Goal: Complete application form

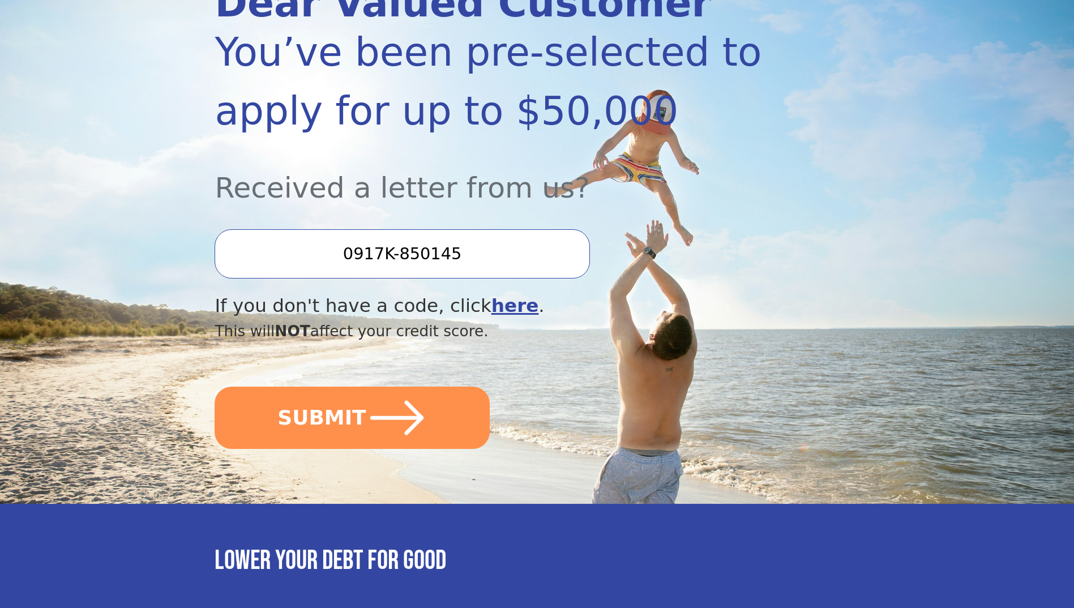
scroll to position [170, 0]
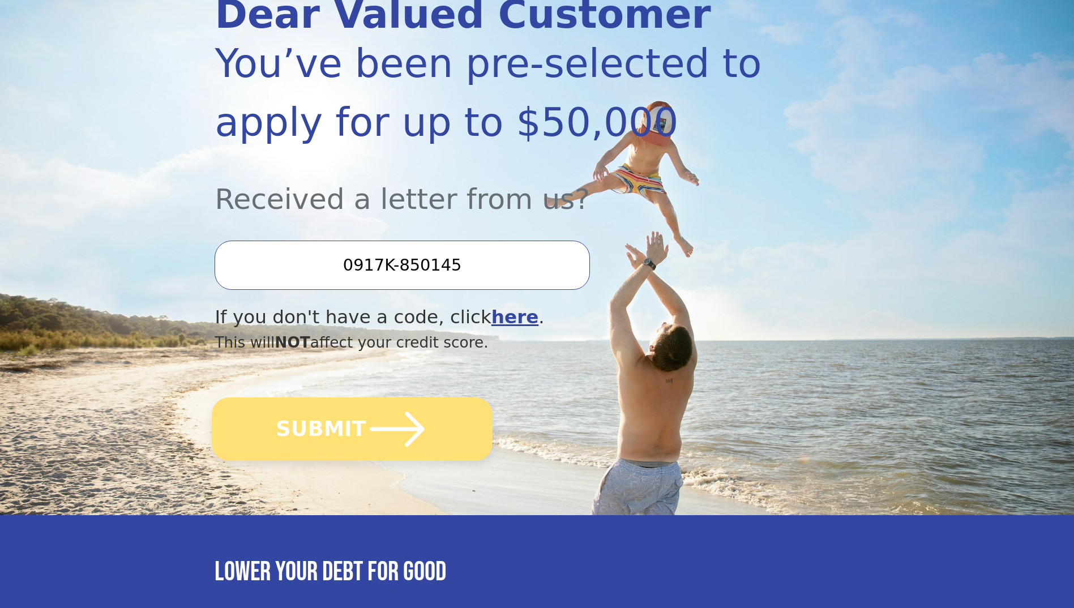
click at [331, 430] on button "SUBMIT" at bounding box center [352, 428] width 281 height 63
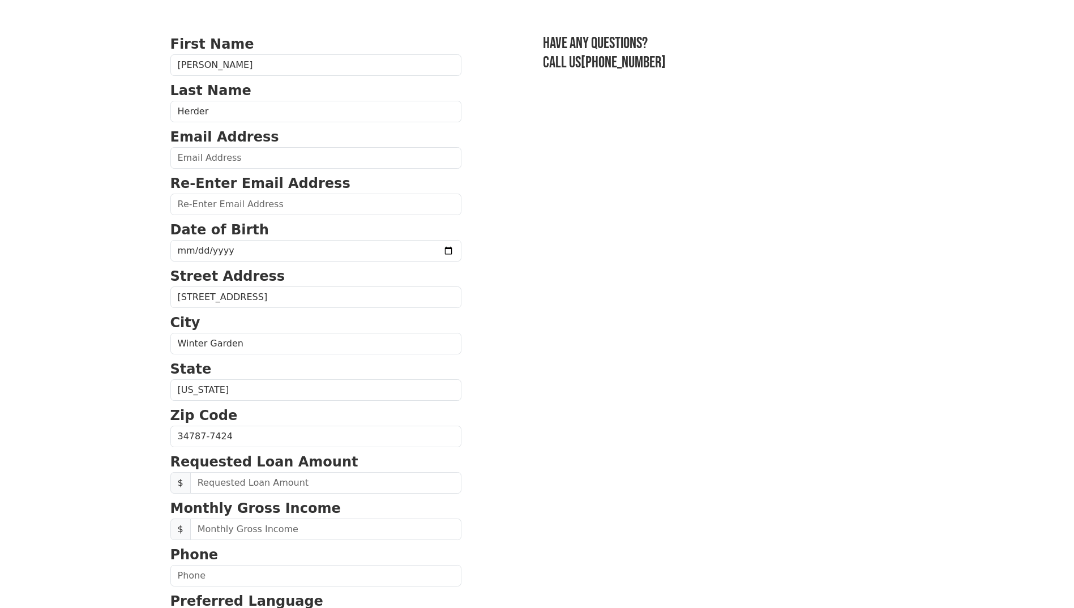
scroll to position [57, 0]
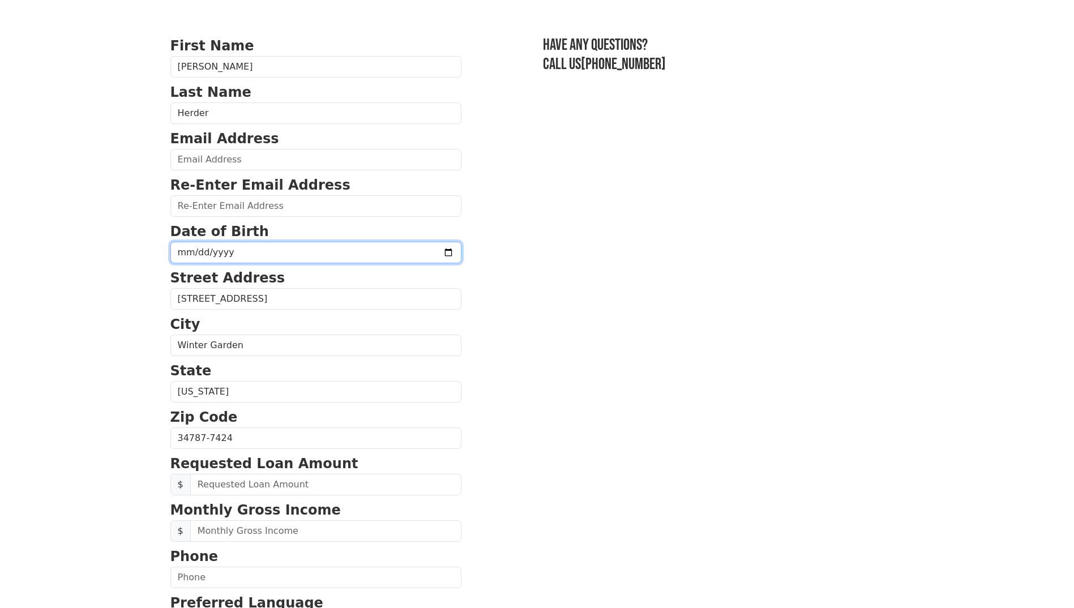
click at [188, 247] on input "date" at bounding box center [315, 253] width 291 height 22
type input "[DATE]"
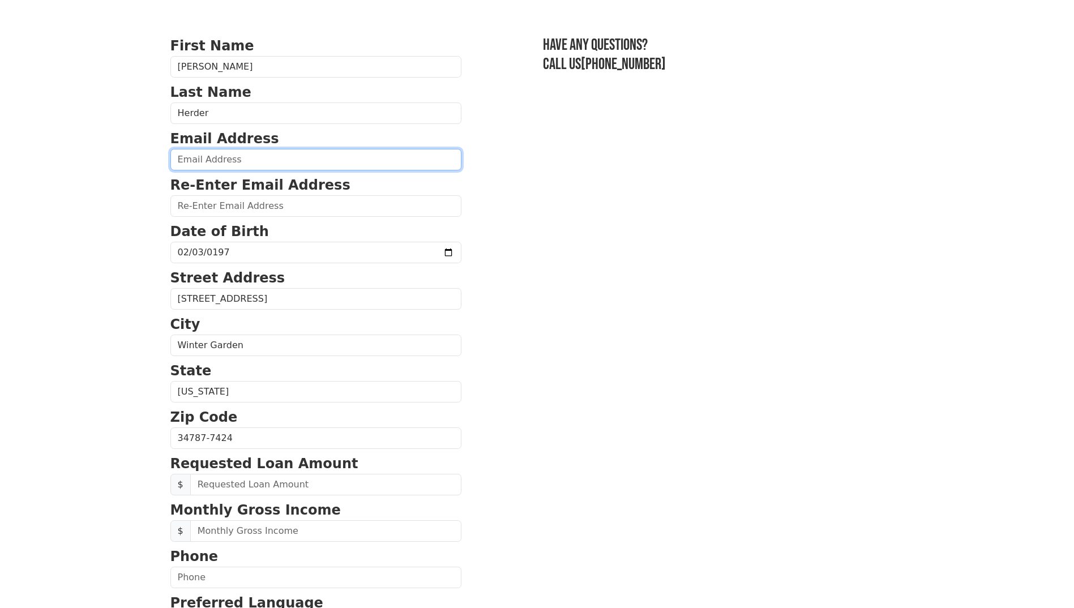
click at [191, 165] on input "email" at bounding box center [315, 160] width 291 height 22
type input "[EMAIL_ADDRESS][DOMAIN_NAME]"
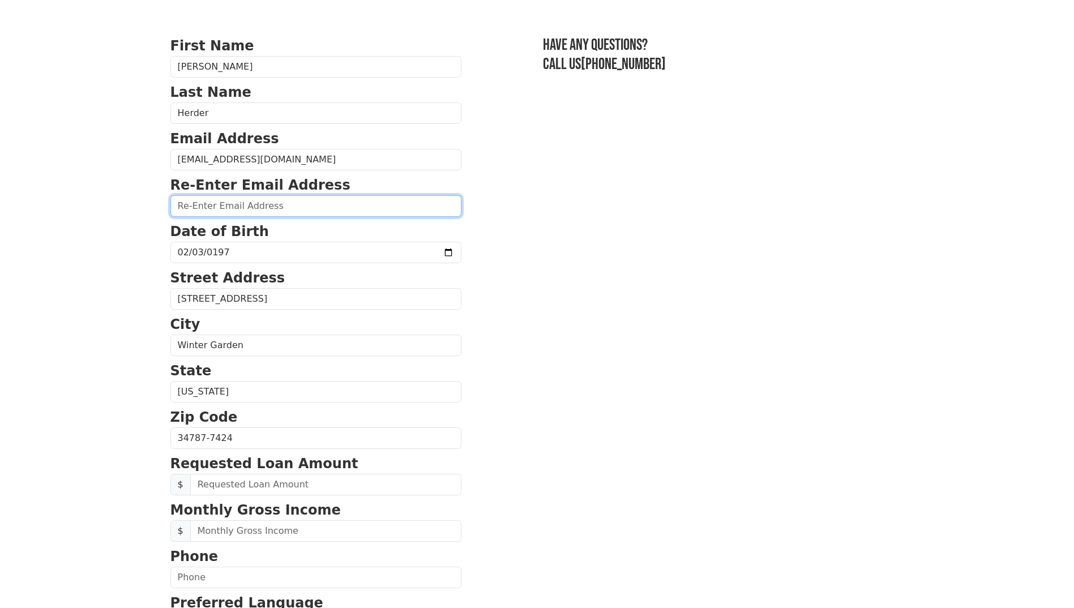
type input "[EMAIL_ADDRESS][DOMAIN_NAME]"
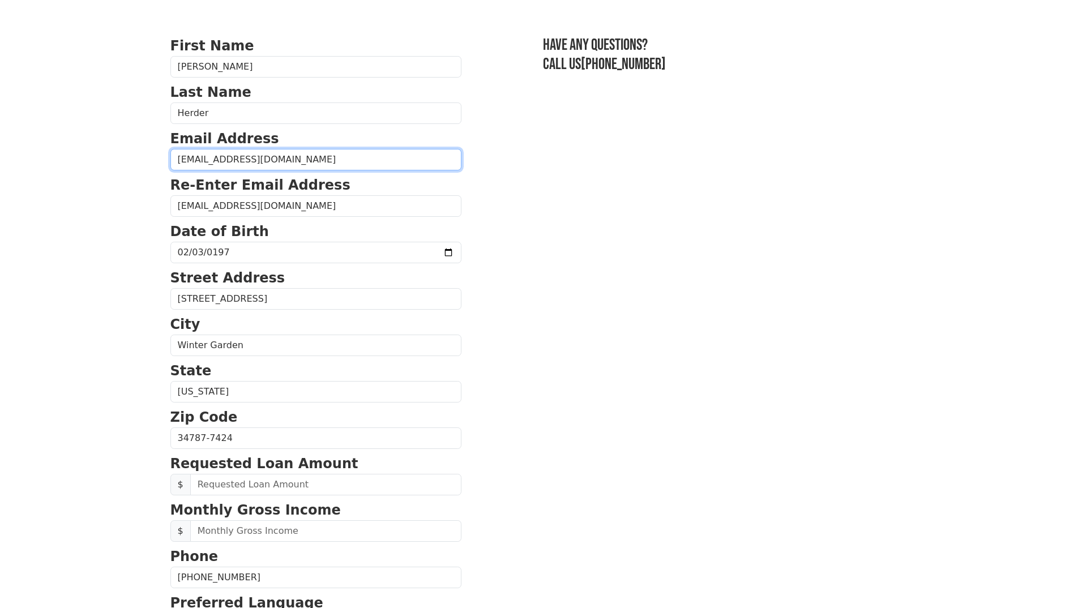
type input "[PHONE_NUMBER]"
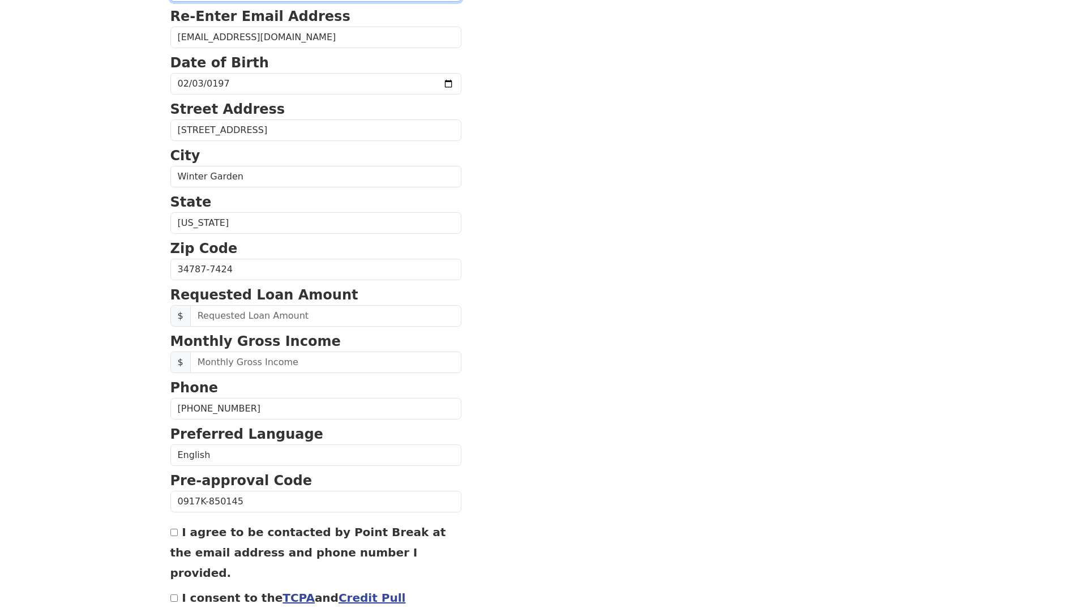
scroll to position [226, 0]
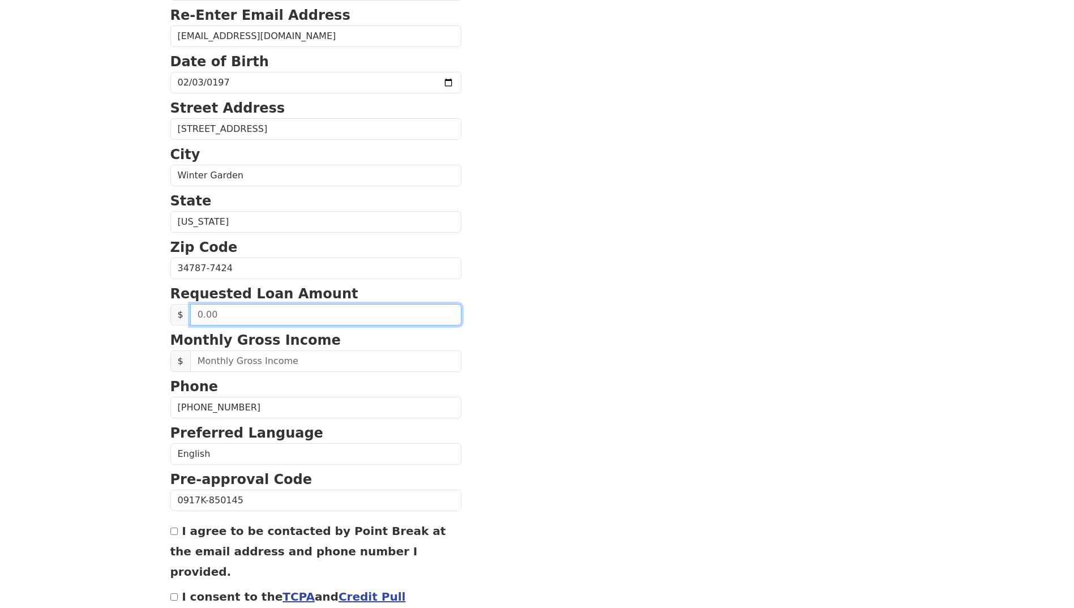
click at [211, 320] on input "text" at bounding box center [325, 315] width 271 height 22
type input "50,000.00"
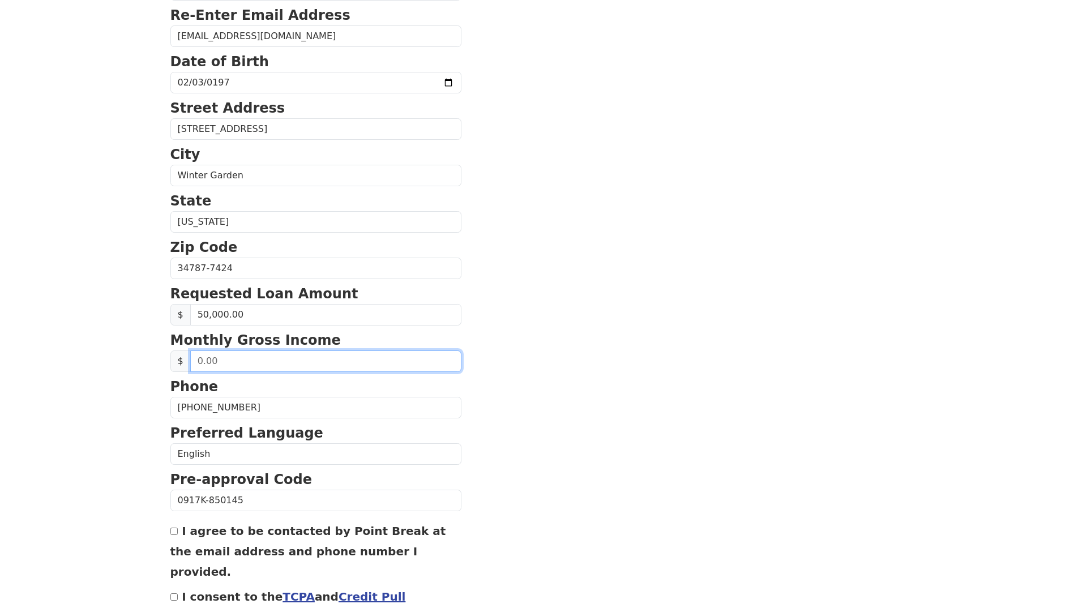
click at [223, 357] on input "text" at bounding box center [325, 361] width 271 height 22
click at [228, 360] on input "text" at bounding box center [325, 361] width 271 height 22
type input "12,161.61"
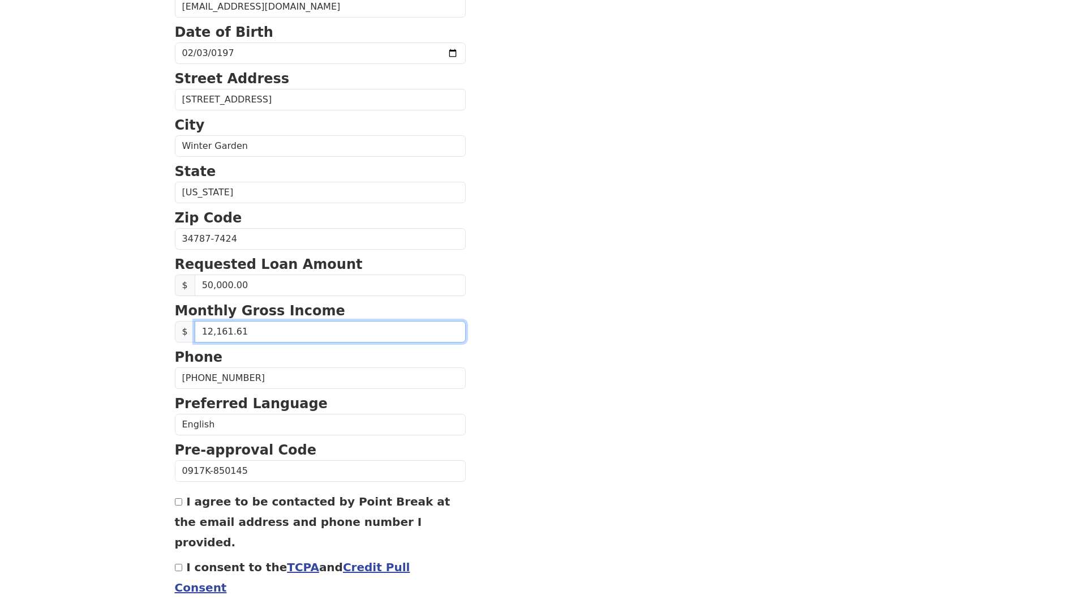
scroll to position [293, 0]
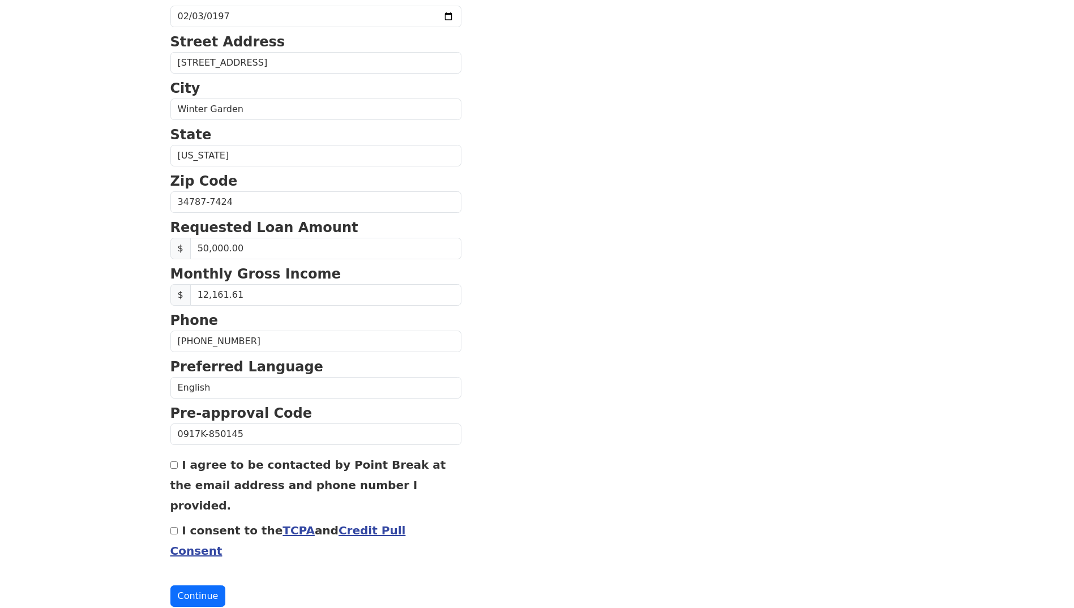
click at [282, 524] on link "TCPA" at bounding box center [298, 531] width 32 height 14
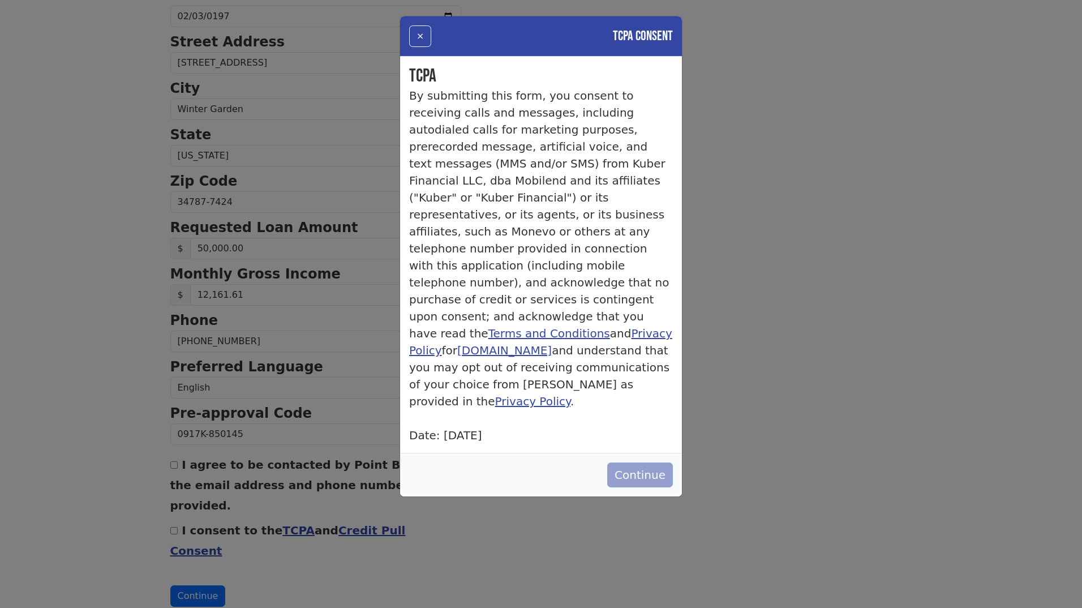
click at [636, 462] on button "Continue" at bounding box center [640, 474] width 66 height 25
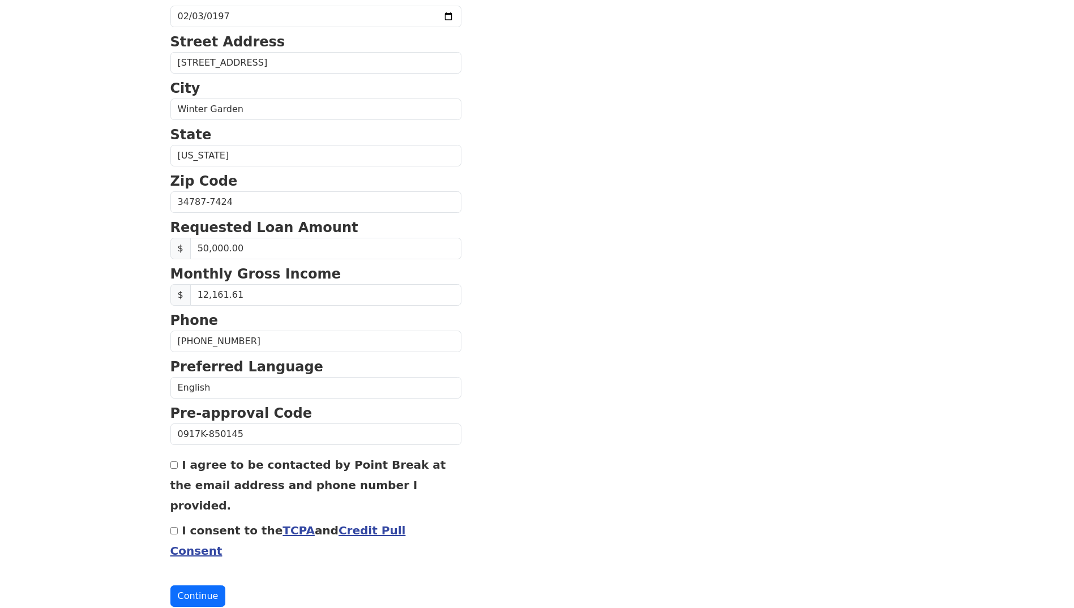
click at [387, 524] on link "Credit Pull Consent" at bounding box center [287, 541] width 235 height 34
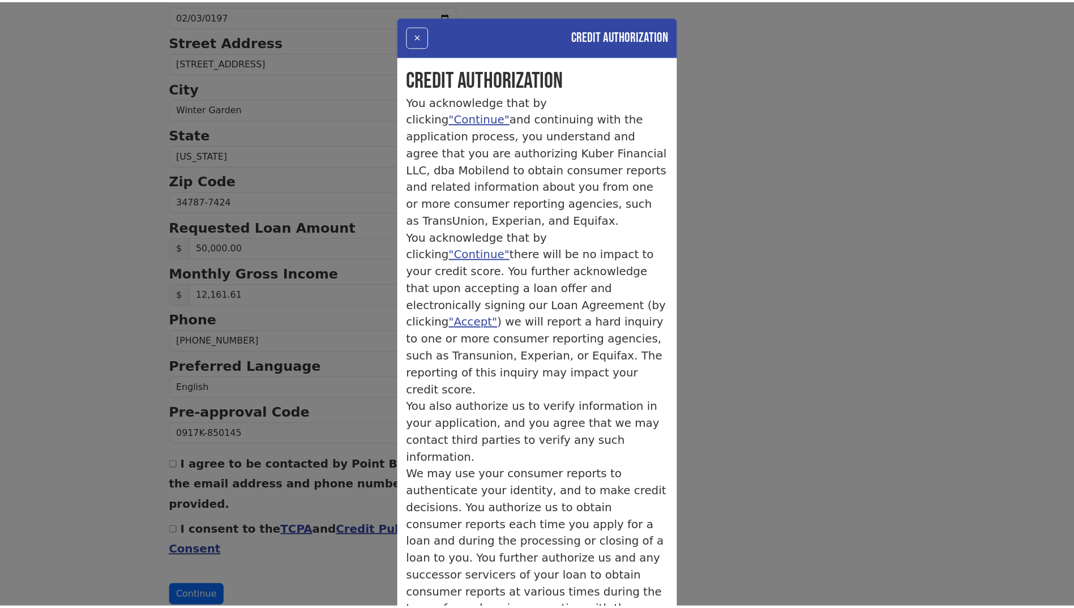
scroll to position [29, 0]
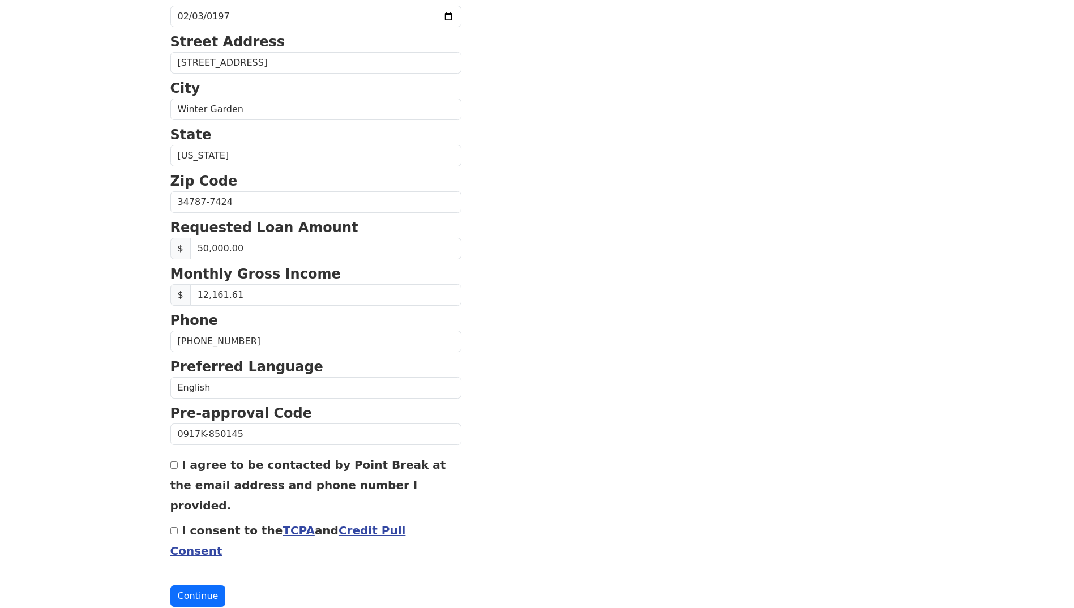
click at [173, 464] on input "I agree to be contacted by Point Break at the email address and phone number I …" at bounding box center [173, 464] width 7 height 7
checkbox input "true"
click at [173, 527] on input "I consent to the TCPA and Credit Pull Consent" at bounding box center [173, 530] width 7 height 7
checkbox input "true"
click at [191, 585] on button "Continue" at bounding box center [197, 596] width 55 height 22
